Goal: Connect with others: Connect with others

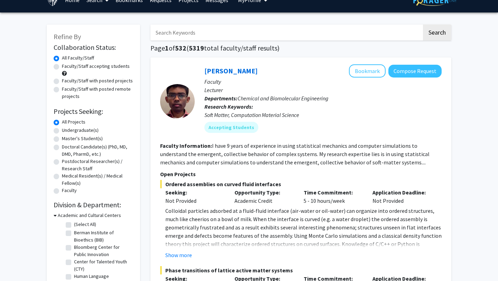
scroll to position [15, 0]
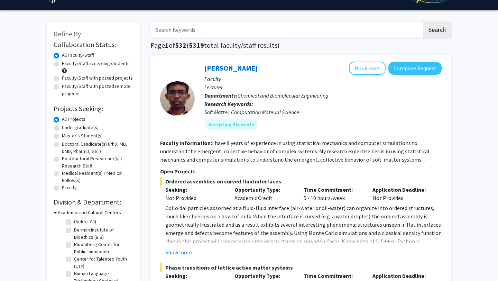
click at [108, 62] on label "Faculty/Staff accepting students" at bounding box center [96, 63] width 68 height 7
click at [66, 62] on input "Faculty/Staff accepting students" at bounding box center [64, 62] width 4 height 4
radio input "true"
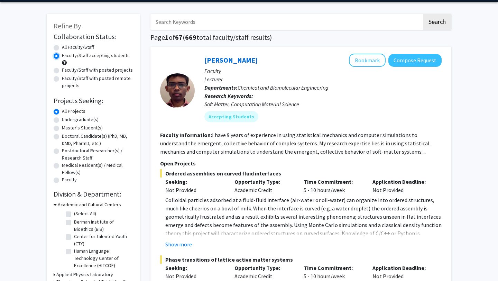
scroll to position [24, 0]
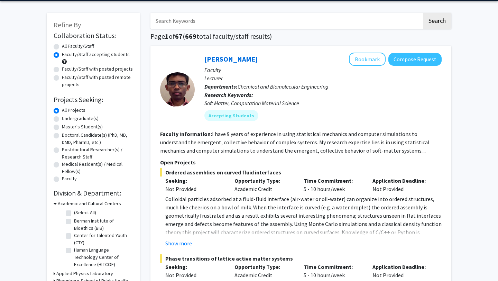
click at [86, 118] on label "Undergraduate(s)" at bounding box center [80, 118] width 37 height 7
click at [66, 118] on input "Undergraduate(s)" at bounding box center [64, 117] width 4 height 4
radio input "true"
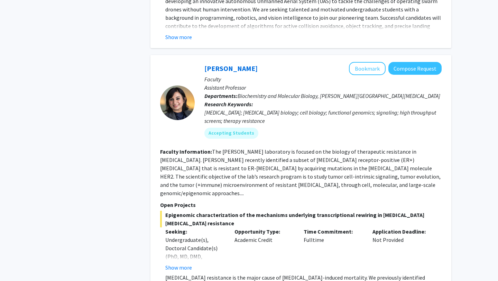
scroll to position [2998, 0]
click at [188, 263] on button "Show more" at bounding box center [178, 267] width 27 height 8
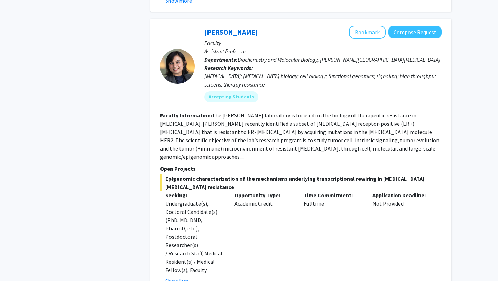
scroll to position [3034, 0]
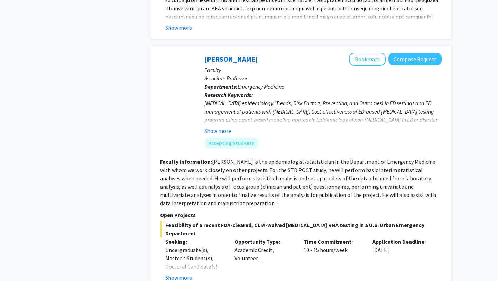
scroll to position [962, 0]
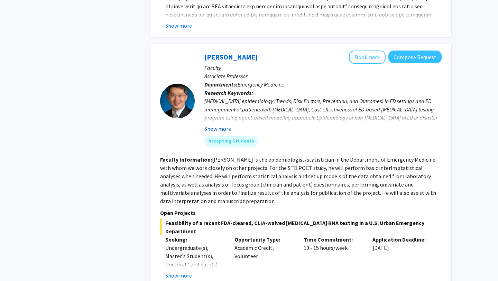
click at [219, 125] on button "Show more" at bounding box center [218, 129] width 27 height 8
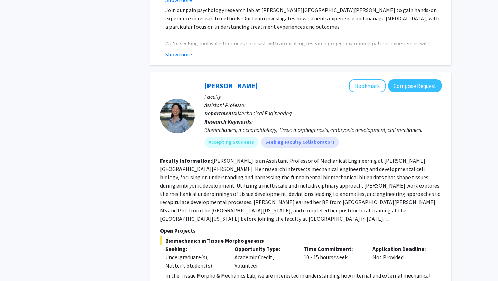
scroll to position [1881, 0]
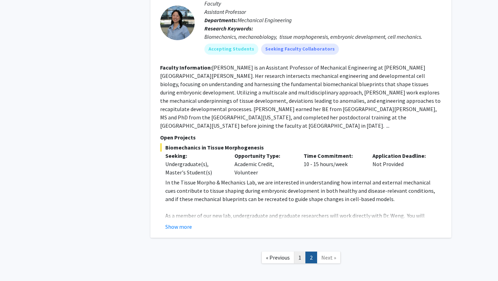
click at [300, 252] on link "1" at bounding box center [300, 258] width 12 height 12
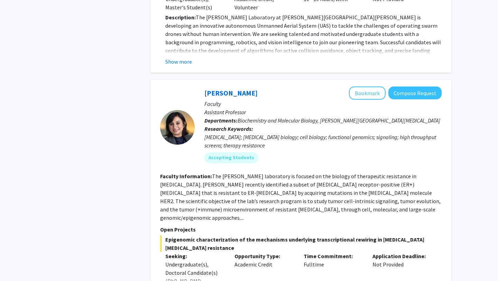
scroll to position [2974, 0]
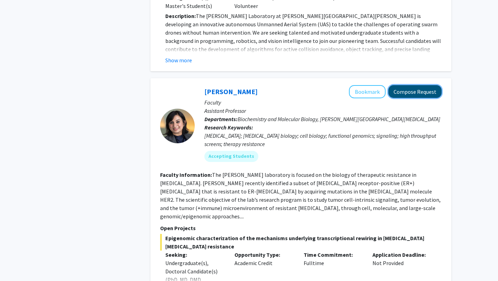
click at [418, 85] on button "Compose Request" at bounding box center [415, 91] width 53 height 13
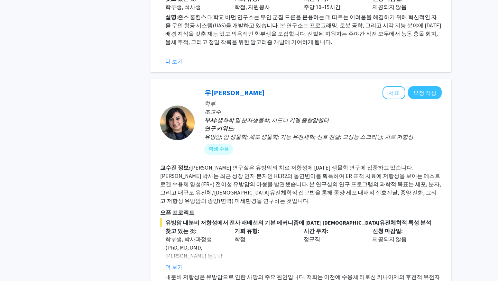
scroll to position [2964, 0]
click at [174, 264] on font "더 보기" at bounding box center [174, 267] width 18 height 7
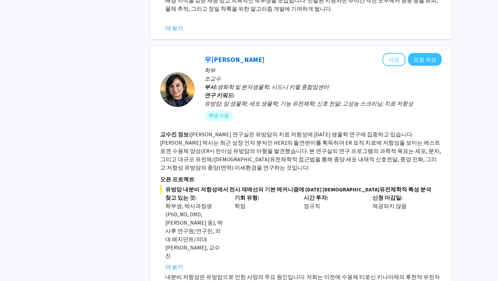
scroll to position [2998, 0]
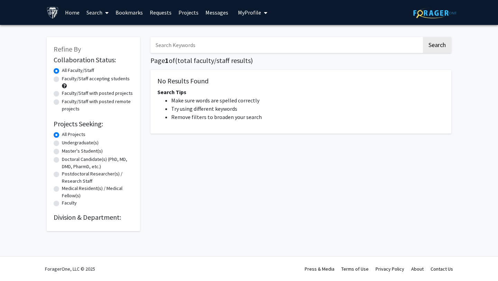
click at [118, 79] on label "Faculty/Staff accepting students" at bounding box center [96, 78] width 68 height 7
click at [66, 79] on input "Faculty/Staff accepting students" at bounding box center [64, 77] width 4 height 4
radio input "true"
click at [88, 145] on label "Undergraduate(s)" at bounding box center [80, 142] width 37 height 7
click at [66, 144] on input "Undergraduate(s)" at bounding box center [64, 141] width 4 height 4
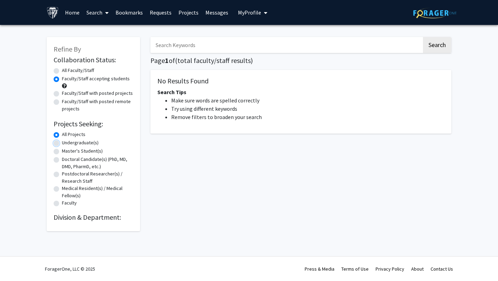
radio input "true"
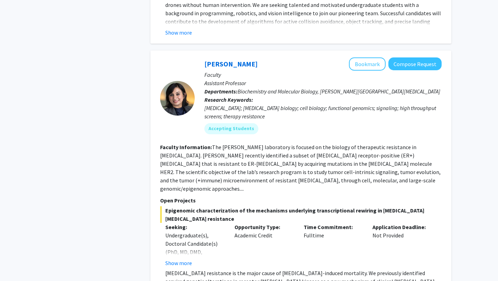
scroll to position [3002, 0]
drag, startPoint x: 167, startPoint y: 190, endPoint x: 330, endPoint y: 219, distance: 166.1
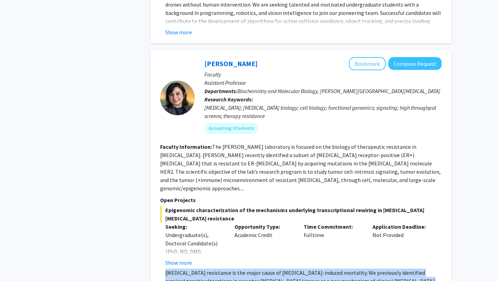
copy div "[MEDICAL_DATA] resistance is the major cause of [MEDICAL_DATA]-induced mortalit…"
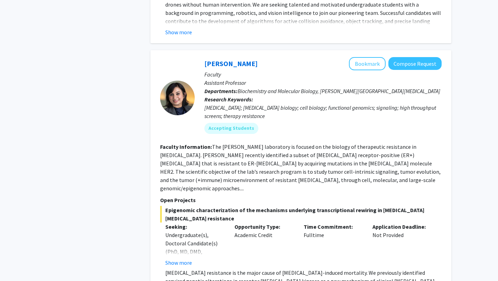
click at [324, 232] on div "Utthara Nayar Bookmark Compose Request Faculty Assistant Professor Departments:…" at bounding box center [301, 183] width 301 height 267
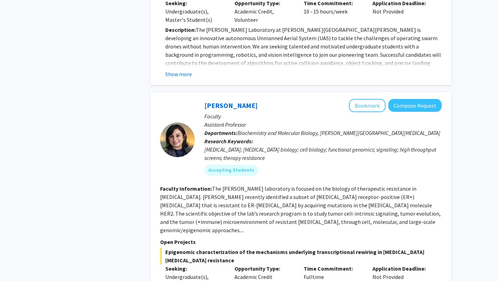
scroll to position [2957, 0]
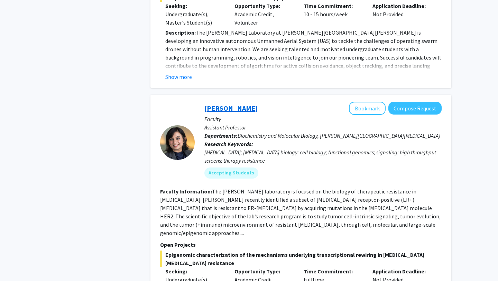
click at [239, 104] on link "[PERSON_NAME]" at bounding box center [231, 108] width 53 height 9
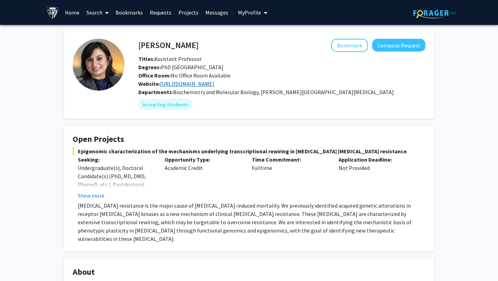
click at [193, 83] on link "[URL][DOMAIN_NAME]" at bounding box center [187, 83] width 54 height 7
click at [412, 48] on button "Compose Request" at bounding box center [398, 45] width 53 height 13
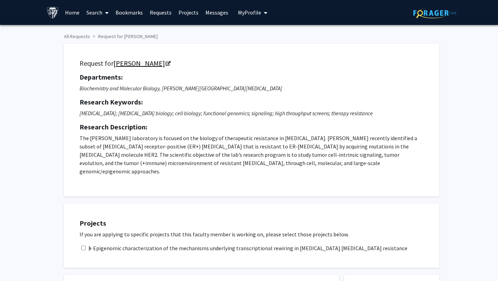
click at [135, 63] on link "[PERSON_NAME]" at bounding box center [141, 63] width 56 height 9
click at [166, 63] on icon "Opens in a new tab" at bounding box center [168, 64] width 5 height 4
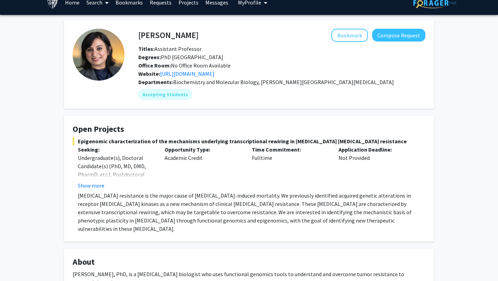
scroll to position [10, 0]
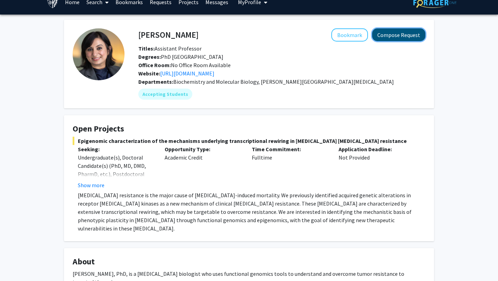
click at [416, 30] on button "Compose Request" at bounding box center [398, 34] width 53 height 13
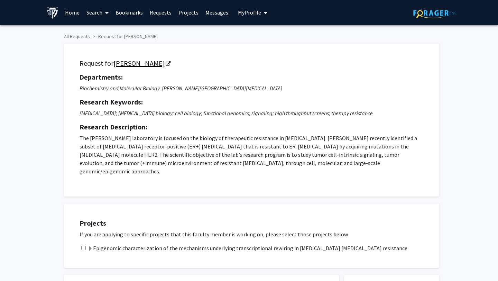
click at [135, 67] on link "[PERSON_NAME]" at bounding box center [141, 63] width 56 height 9
click at [137, 64] on link "Utthara Nayar" at bounding box center [141, 63] width 56 height 9
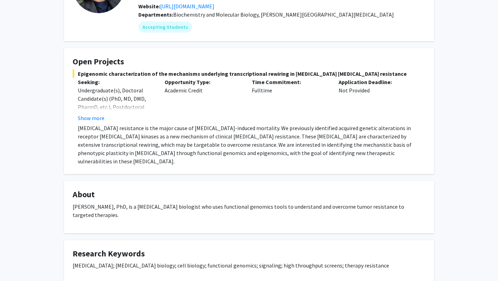
scroll to position [74, 0]
